Goal: Transaction & Acquisition: Purchase product/service

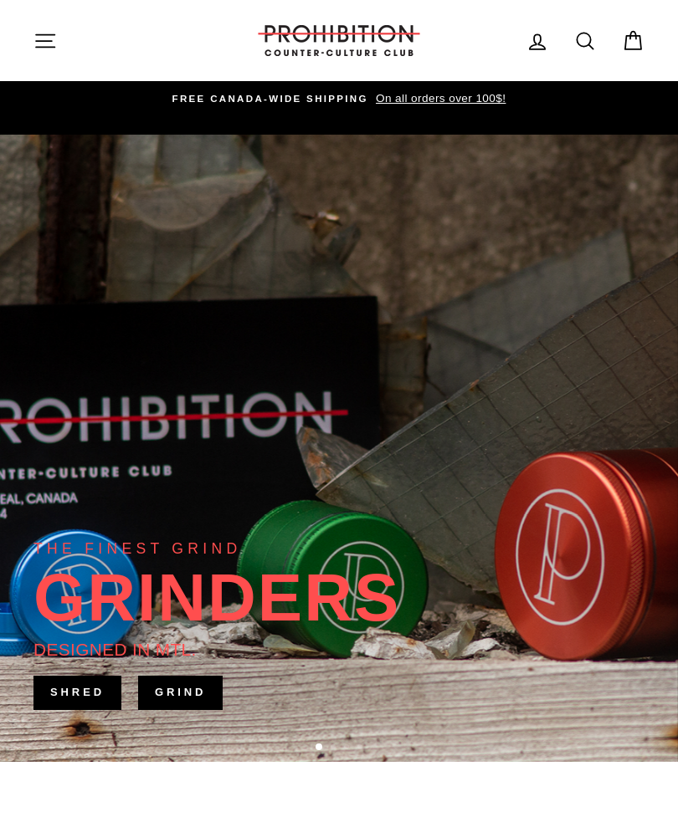
click at [587, 33] on icon at bounding box center [584, 40] width 23 height 23
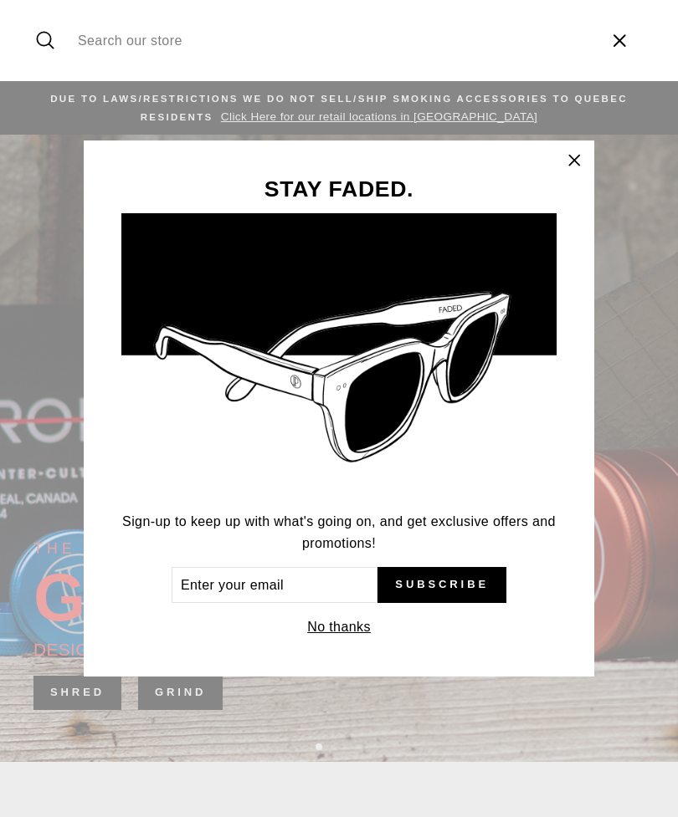
click at [561, 159] on button ""Close (esc)"" at bounding box center [574, 161] width 40 height 40
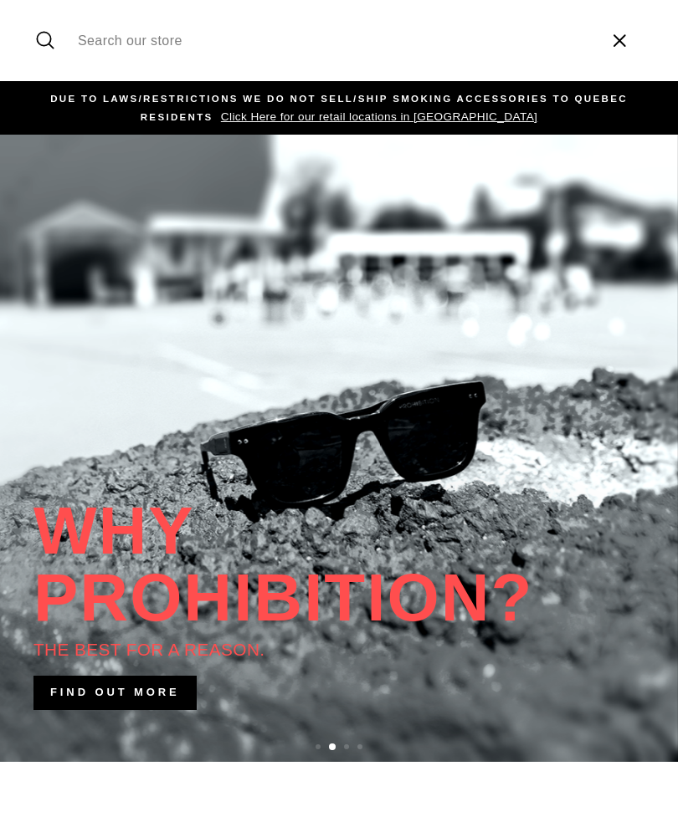
click at [143, 40] on input "Search our store" at bounding box center [331, 41] width 525 height 56
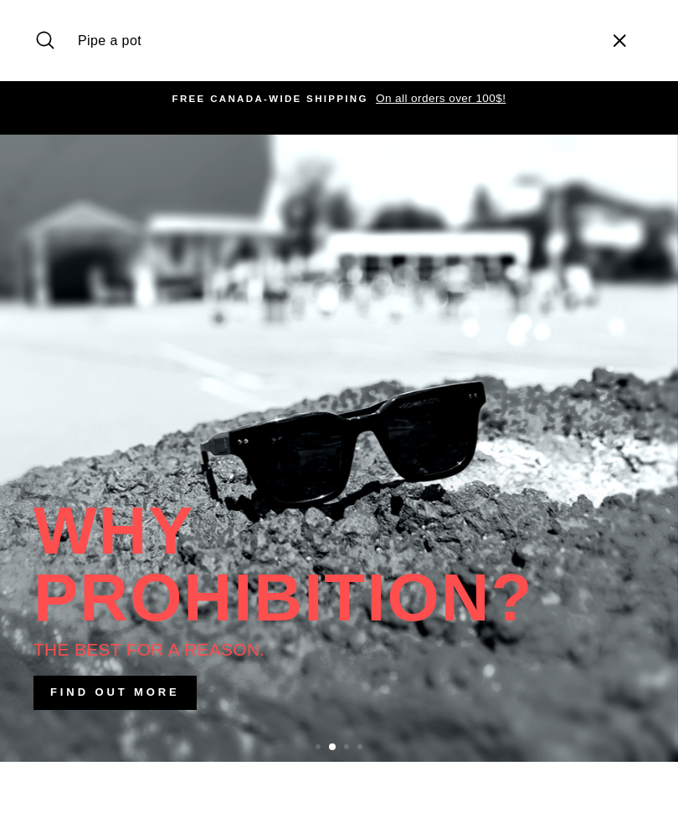
type input "Pipe a pot"
click at [51, 40] on button "Search" at bounding box center [51, 41] width 36 height 56
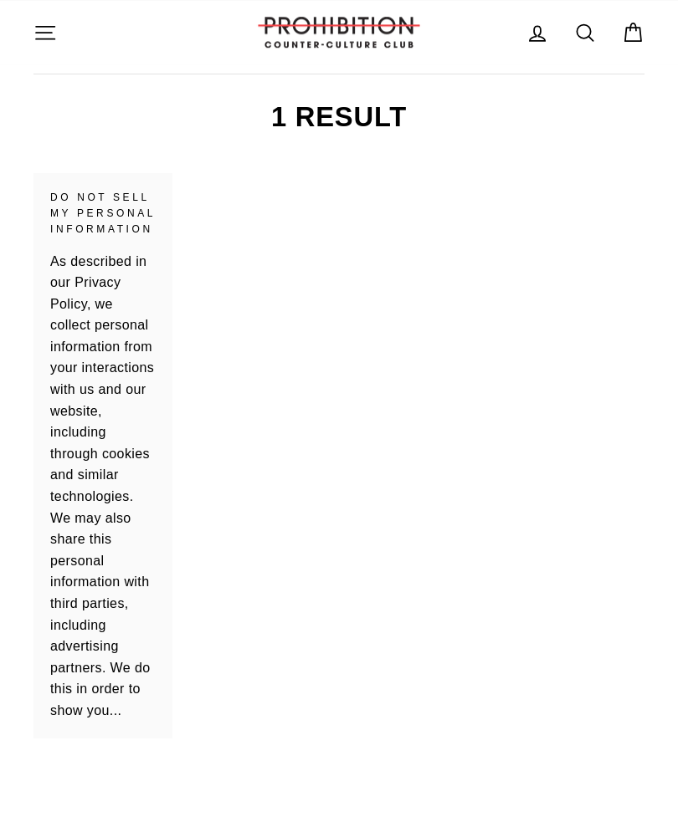
scroll to position [242, 0]
click at [78, 536] on span "Do not sell my personal information As described in our Privacy Policy, we coll…" at bounding box center [102, 457] width 105 height 532
